Goal: Task Accomplishment & Management: Use online tool/utility

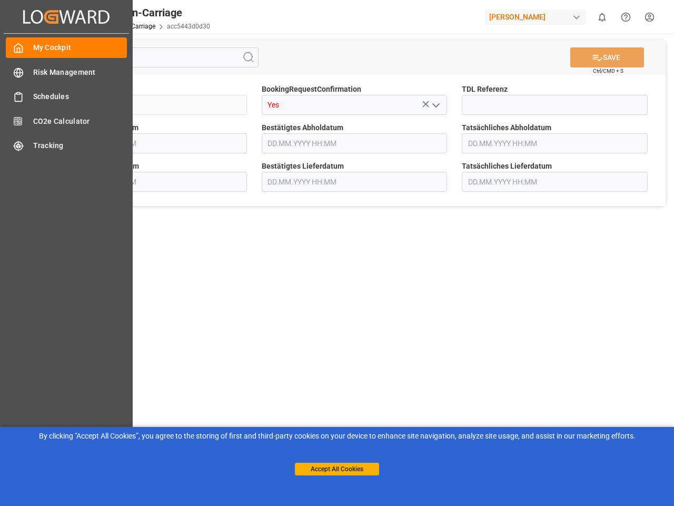
type input "[DATE] 00:00"
click at [337, 253] on main "SAVE Ctrl/CMD + S Sendung QKA25-010637 BookingRequestConfirmation Yes TDL Refer…" at bounding box center [354, 267] width 635 height 466
click at [66, 16] on icon "Created by potrace 1.15, written by [PERSON_NAME] [DATE]-[DATE]" at bounding box center [66, 16] width 86 height 17
click at [602, 17] on html "Created by potrace 1.15, written by [PERSON_NAME] [DATE]-[DATE] Created by potr…" at bounding box center [337, 253] width 674 height 506
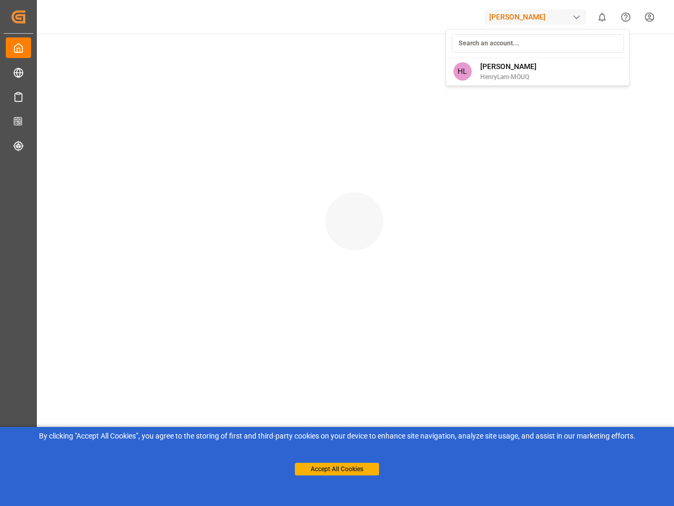
click at [626, 17] on icon "Help Center" at bounding box center [625, 17] width 11 height 11
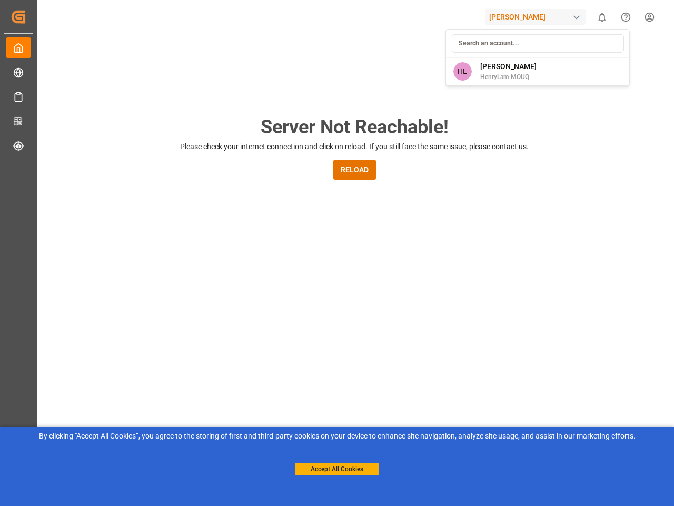
click at [249, 57] on div "Server Not Reachable! Please check your internet connection and click on reload…" at bounding box center [354, 403] width 639 height 739
click at [607, 57] on div "Server Not Reachable! Please check your internet connection and click on reload…" at bounding box center [354, 403] width 639 height 739
click at [426, 104] on div "Server Not Reachable! Please check your internet connection and click on reload…" at bounding box center [354, 403] width 639 height 739
click at [436, 105] on div "Server Not Reachable! Please check your internet connection and click on reload…" at bounding box center [354, 403] width 639 height 739
click at [337, 469] on button "Accept All Cookies" at bounding box center [337, 468] width 84 height 13
